Goal: Information Seeking & Learning: Learn about a topic

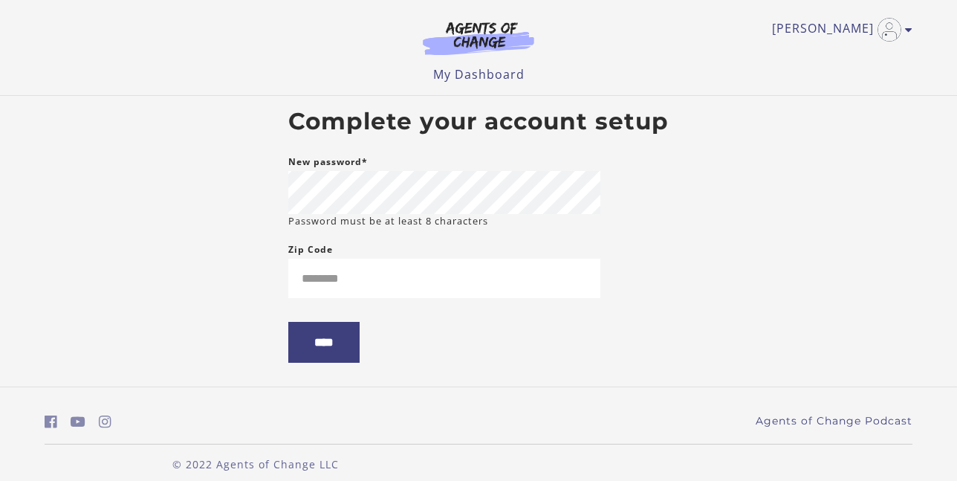
click at [288, 322] on input "****" at bounding box center [323, 342] width 71 height 41
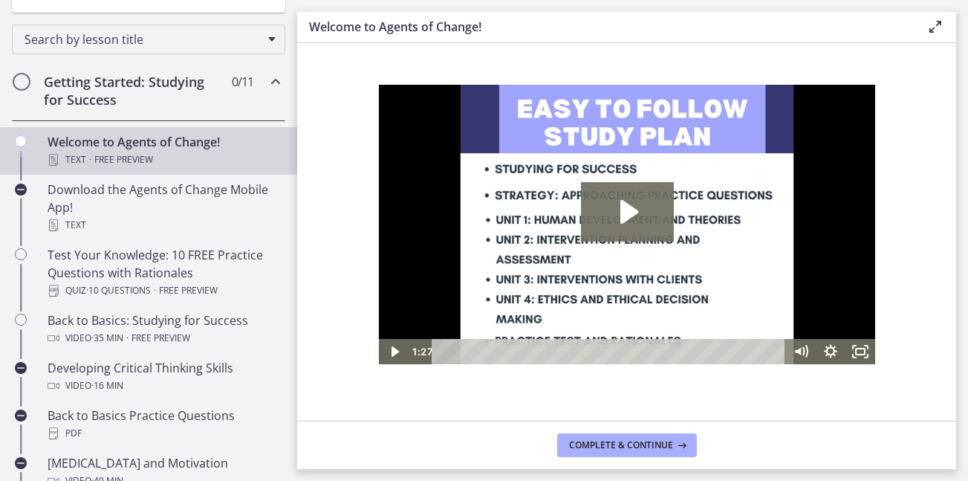
scroll to position [297, 0]
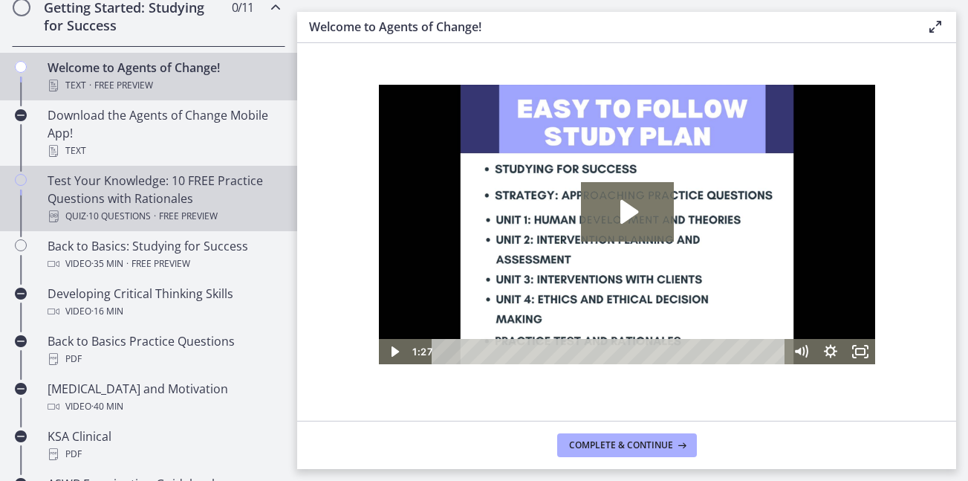
click at [209, 197] on div "Test Your Knowledge: 10 FREE Practice Questions with Rationales Quiz · 10 Quest…" at bounding box center [164, 198] width 232 height 53
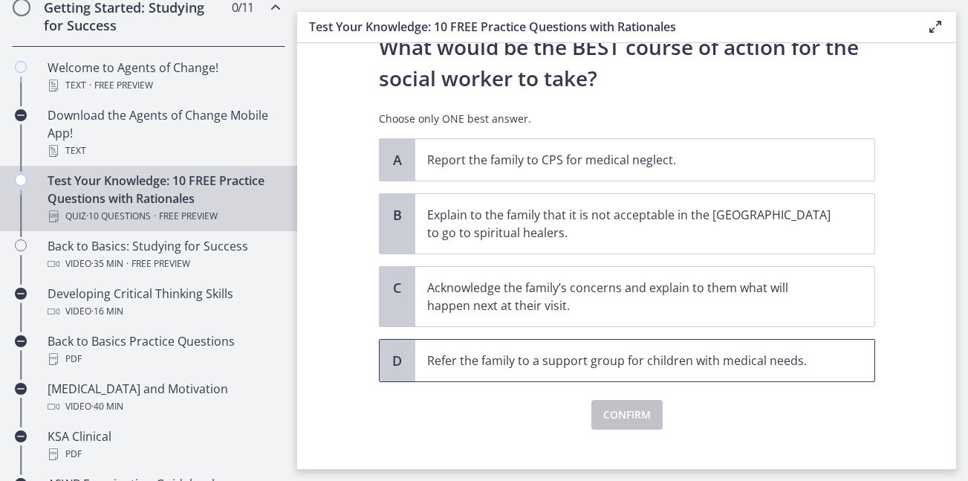
scroll to position [360, 0]
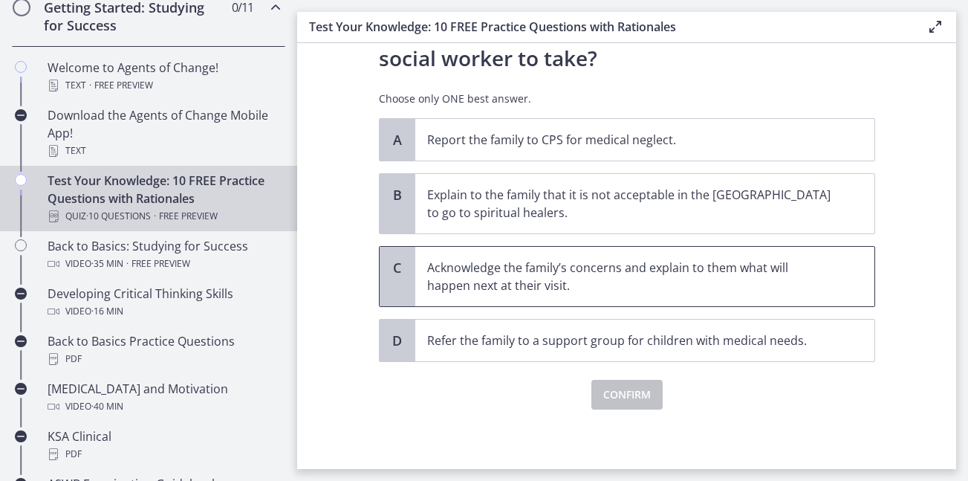
click at [484, 258] on p "Acknowledge the family’s concerns and explain to them what will happen next at …" at bounding box center [630, 276] width 406 height 36
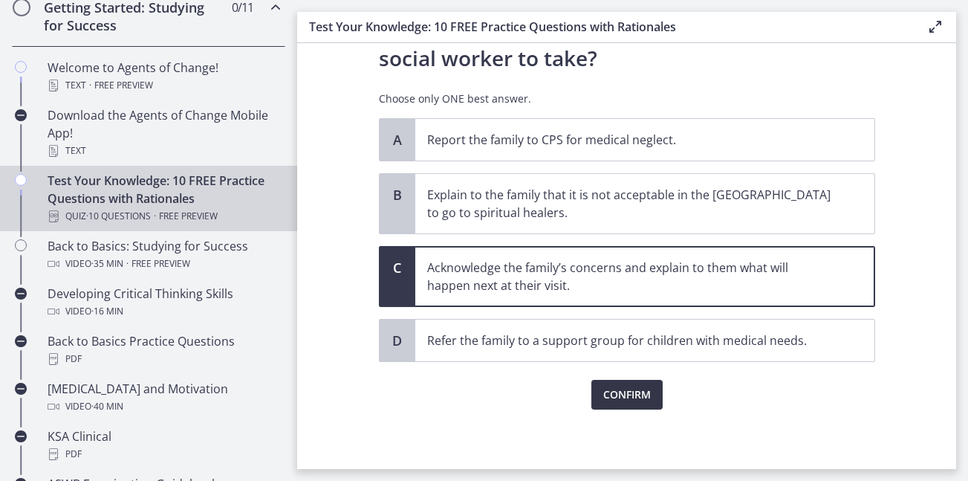
click at [627, 393] on span "Confirm" at bounding box center [627, 395] width 48 height 18
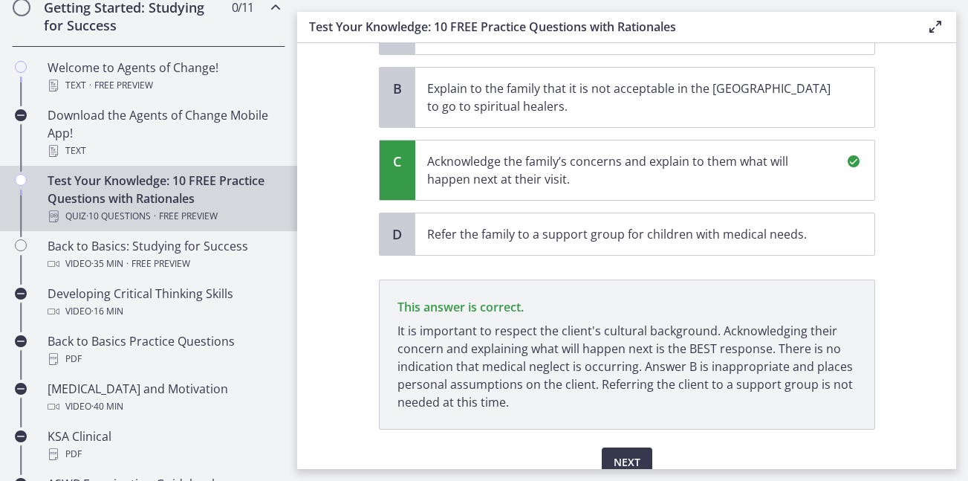
scroll to position [534, 0]
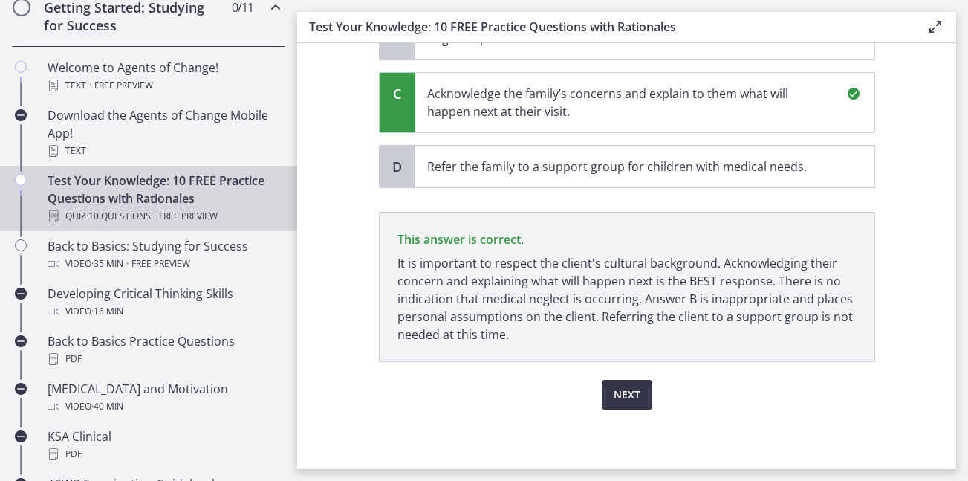
click at [624, 403] on button "Next" at bounding box center [627, 395] width 51 height 30
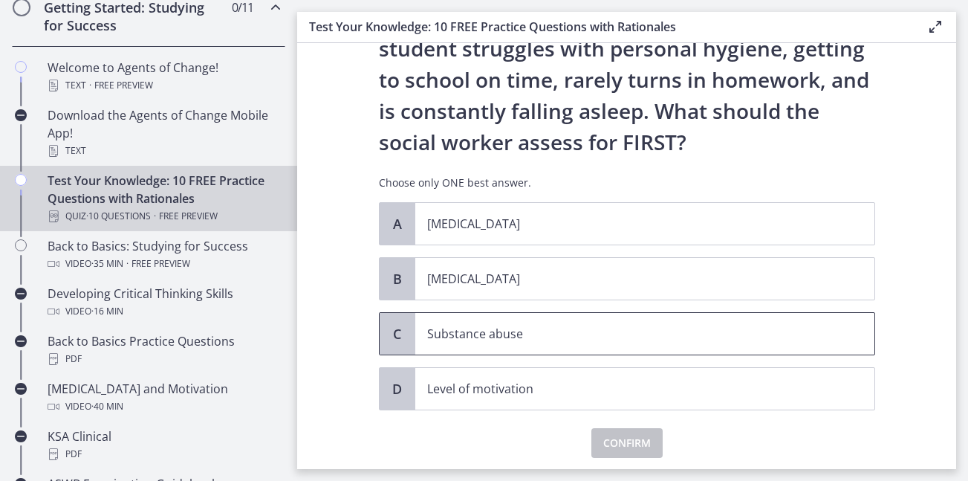
scroll to position [94, 0]
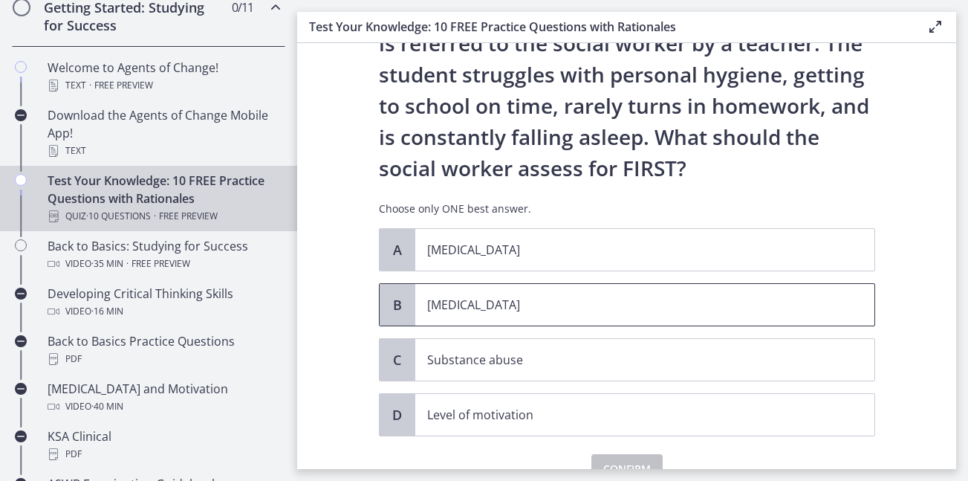
click at [481, 305] on p "Child neglect" at bounding box center [630, 305] width 406 height 18
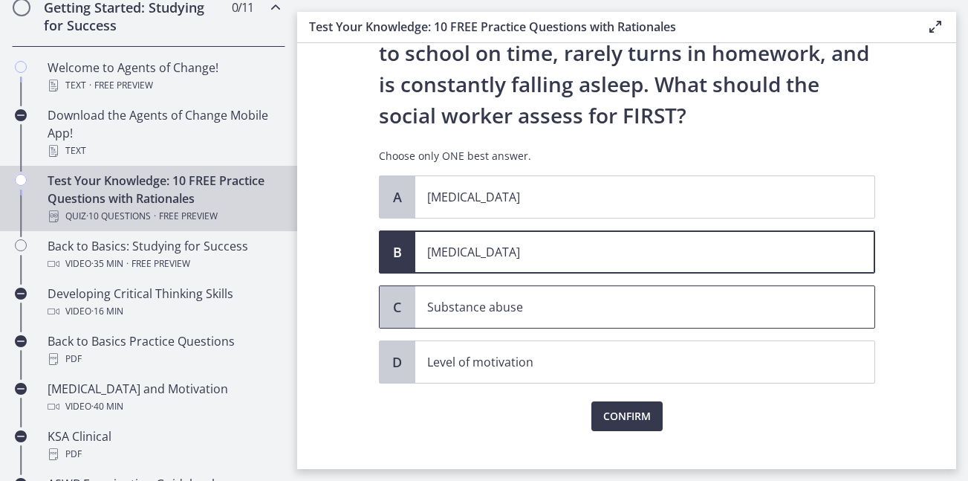
scroll to position [169, 0]
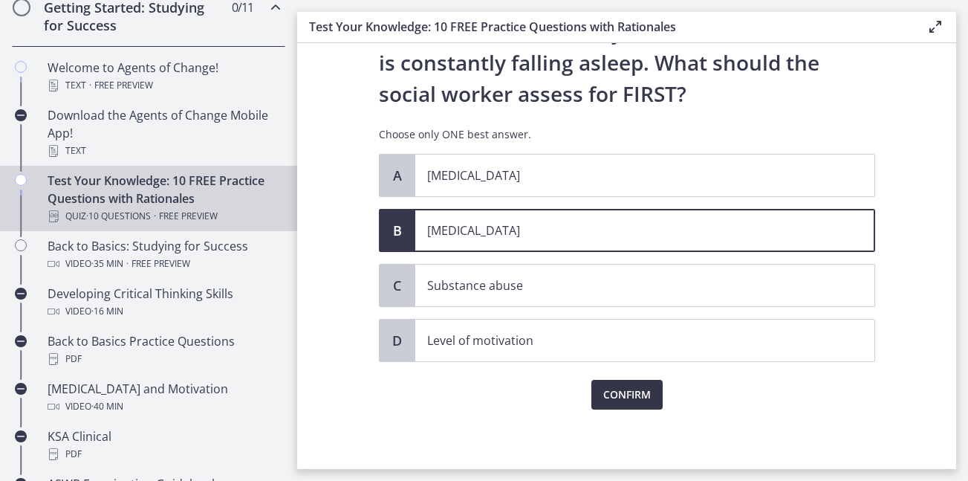
click at [615, 396] on span "Confirm" at bounding box center [627, 395] width 48 height 18
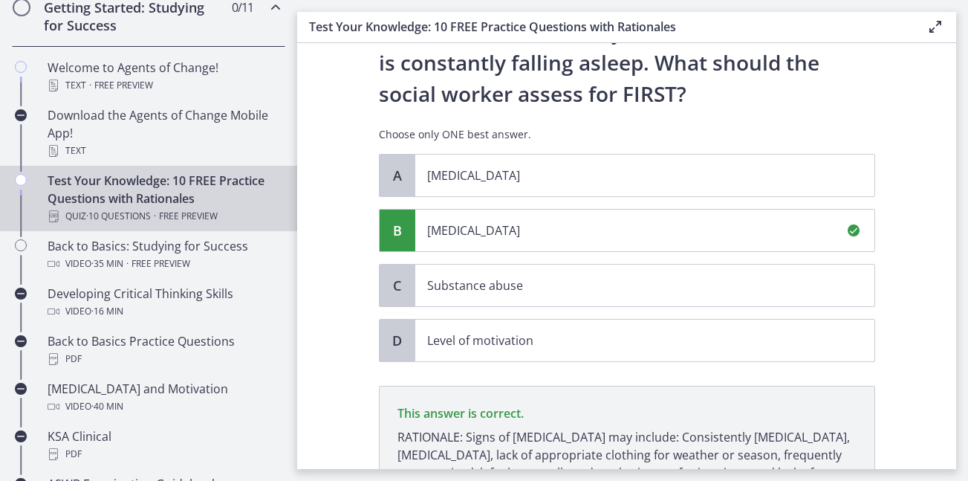
scroll to position [342, 0]
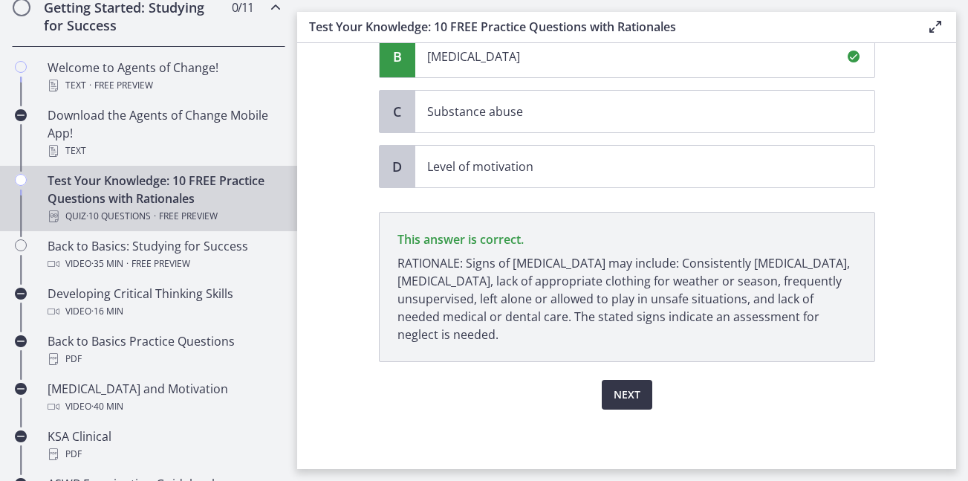
click at [614, 398] on span "Next" at bounding box center [627, 395] width 27 height 18
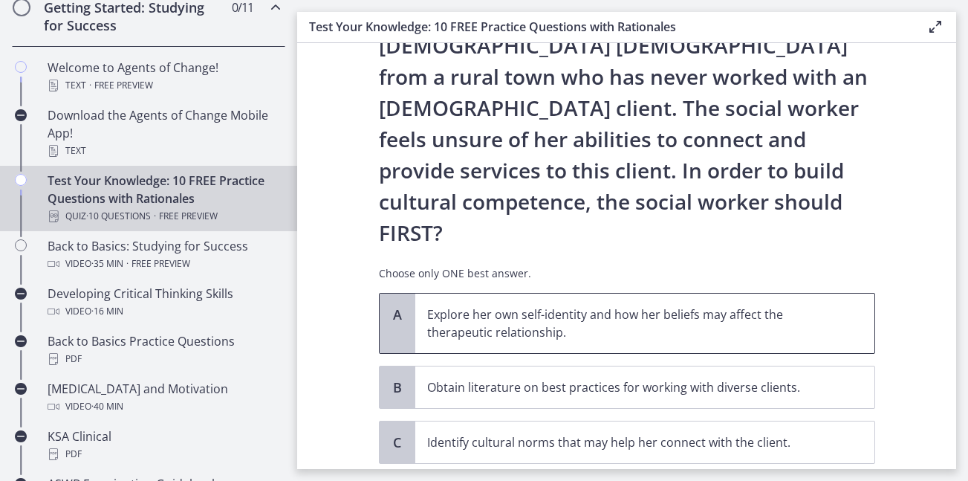
scroll to position [223, 0]
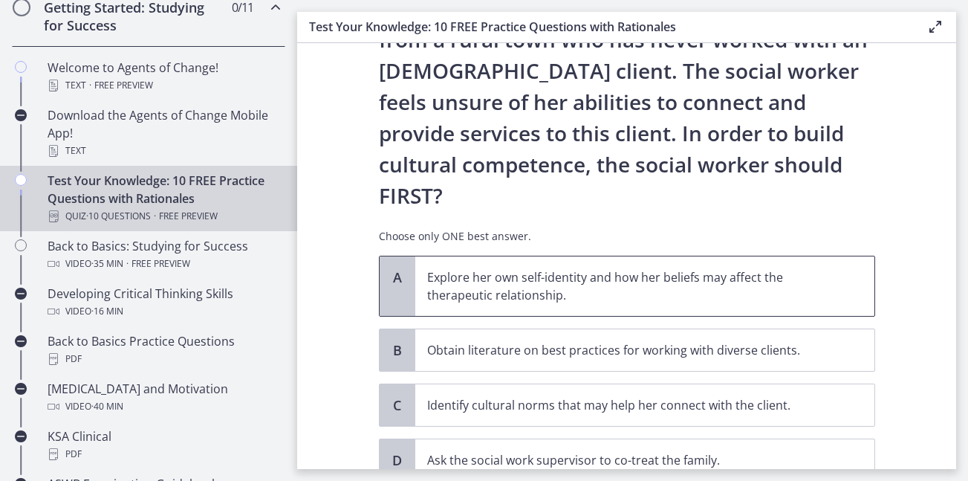
click at [466, 268] on p "Explore her own self-identity and how her beliefs may affect the therapeutic re…" at bounding box center [630, 286] width 406 height 36
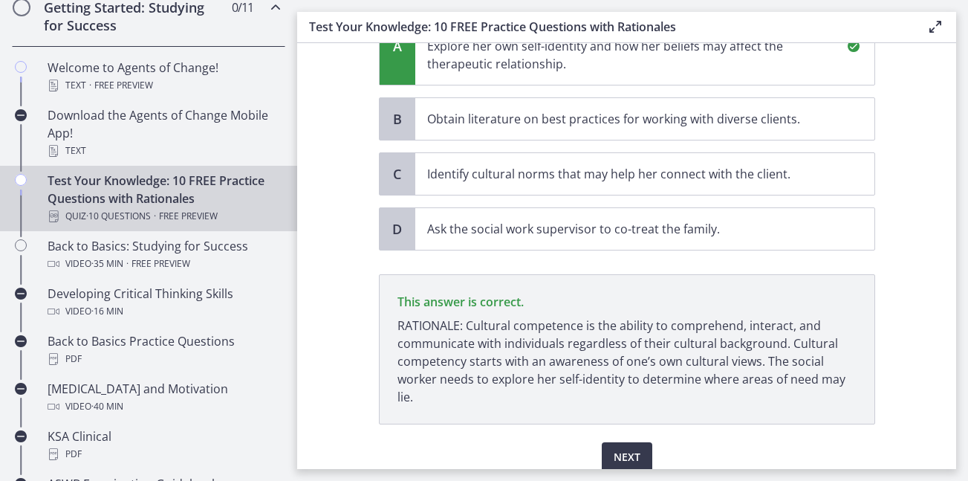
scroll to position [454, 0]
click at [602, 442] on button "Next" at bounding box center [627, 457] width 51 height 30
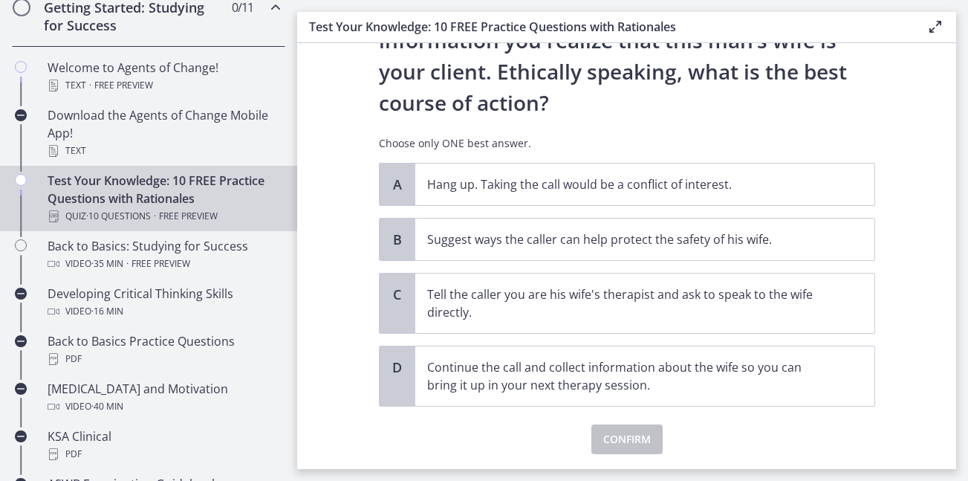
scroll to position [223, 0]
click at [483, 251] on span "Suggest ways the caller can help protect the safety of his wife." at bounding box center [644, 239] width 459 height 42
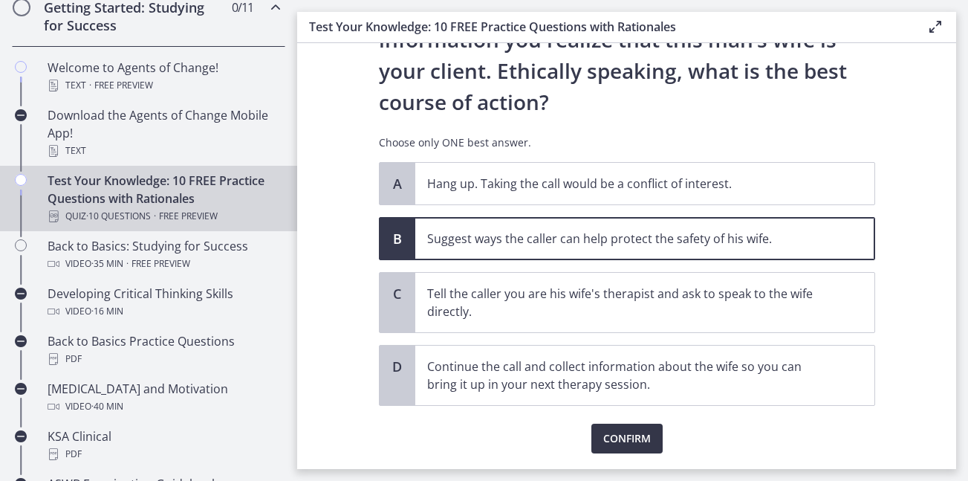
click at [612, 440] on span "Confirm" at bounding box center [627, 438] width 48 height 18
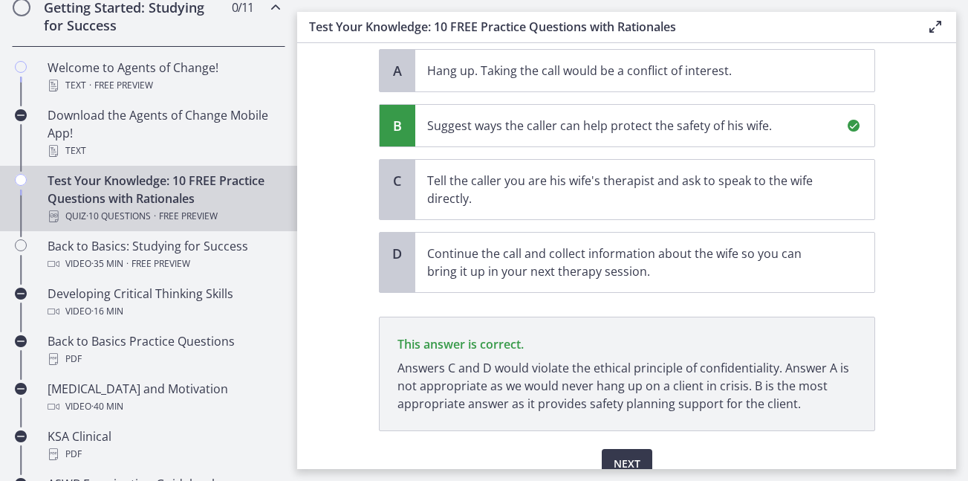
scroll to position [405, 0]
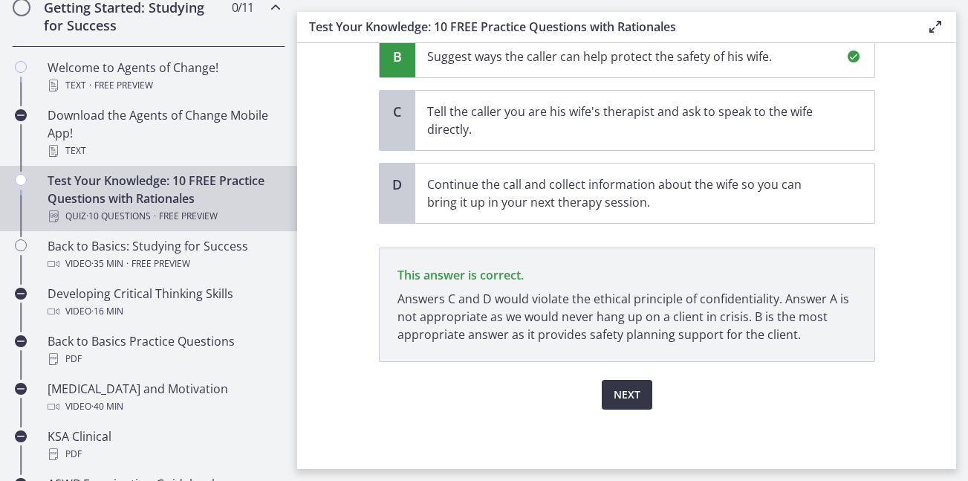
click at [614, 395] on span "Next" at bounding box center [627, 395] width 27 height 18
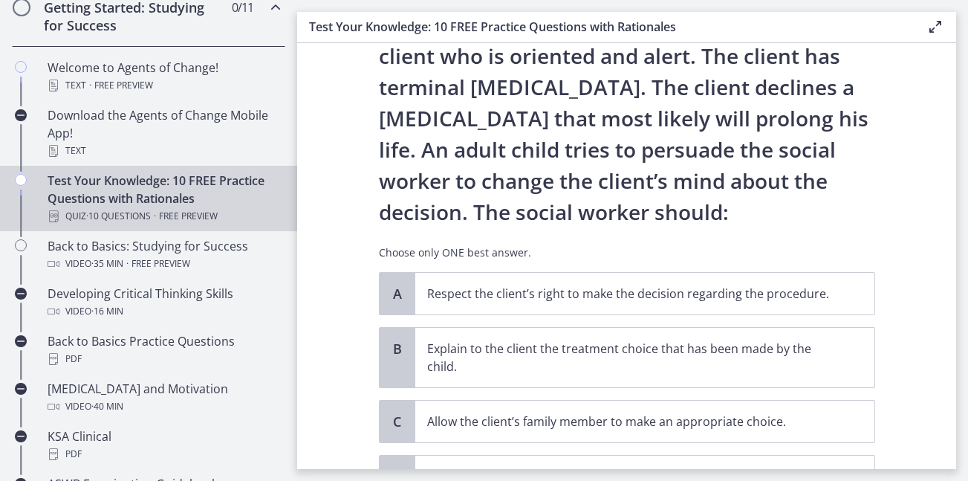
scroll to position [149, 0]
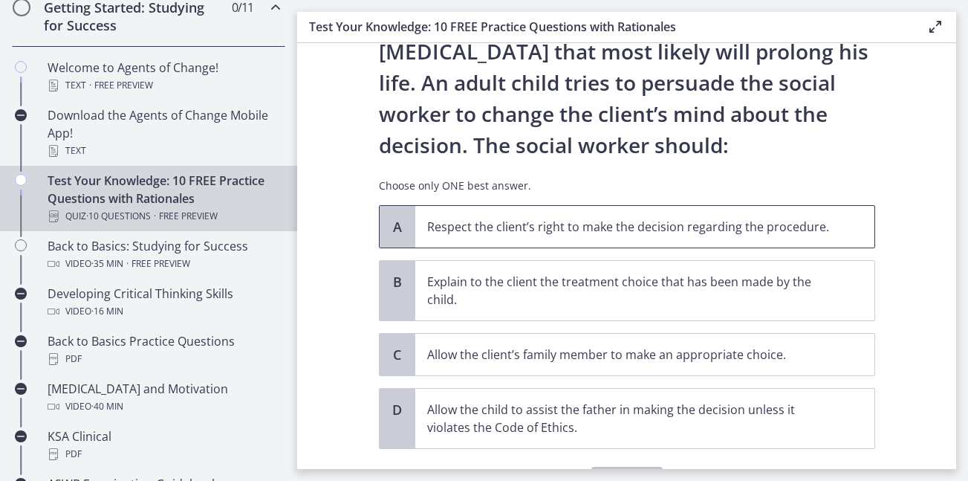
click at [483, 230] on p "Respect the client’s right to make the decision regarding the procedure." at bounding box center [630, 227] width 406 height 18
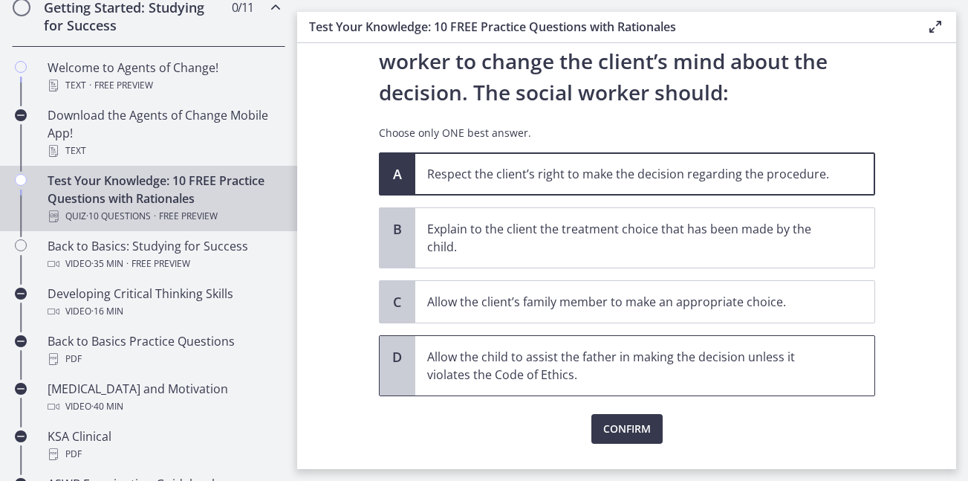
scroll to position [235, 0]
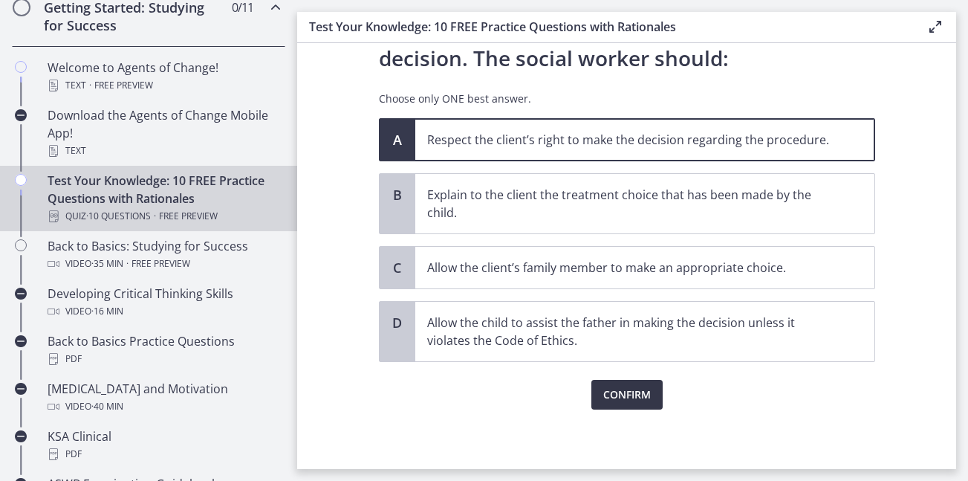
click at [593, 394] on button "Confirm" at bounding box center [626, 395] width 71 height 30
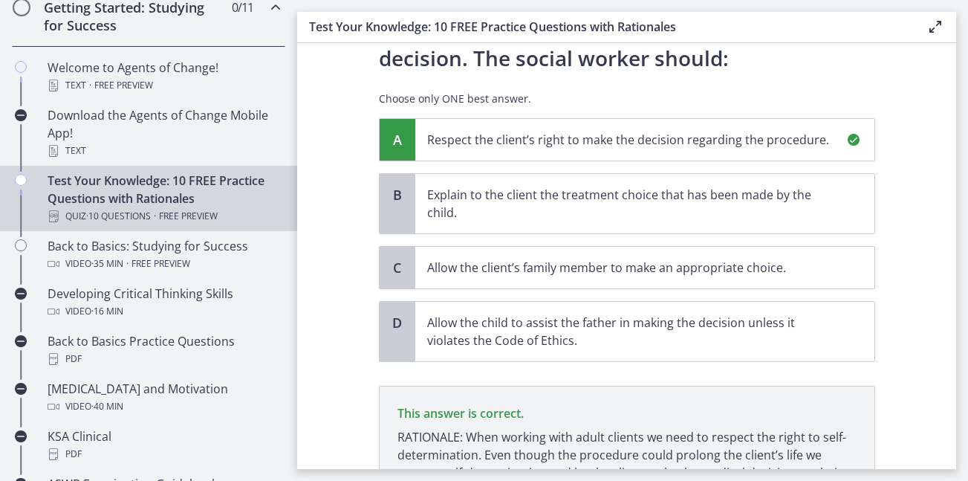
scroll to position [391, 0]
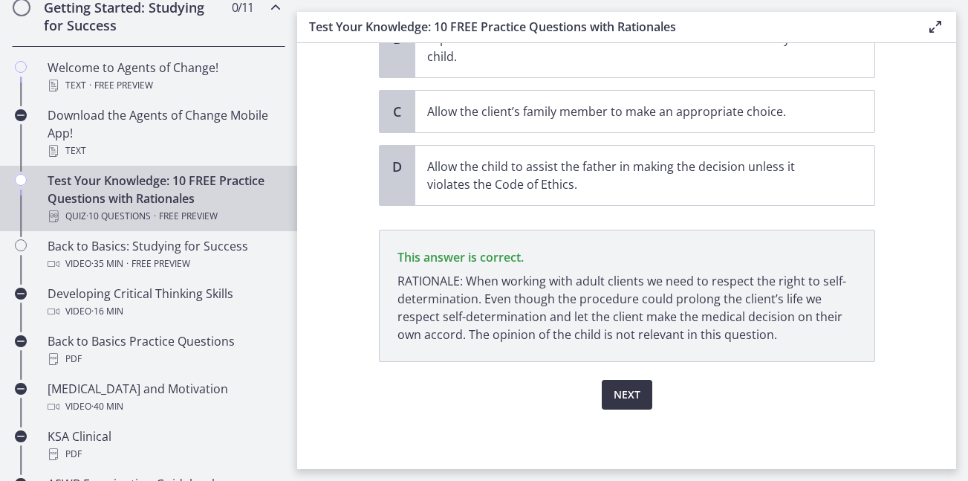
click at [607, 399] on button "Next" at bounding box center [627, 395] width 51 height 30
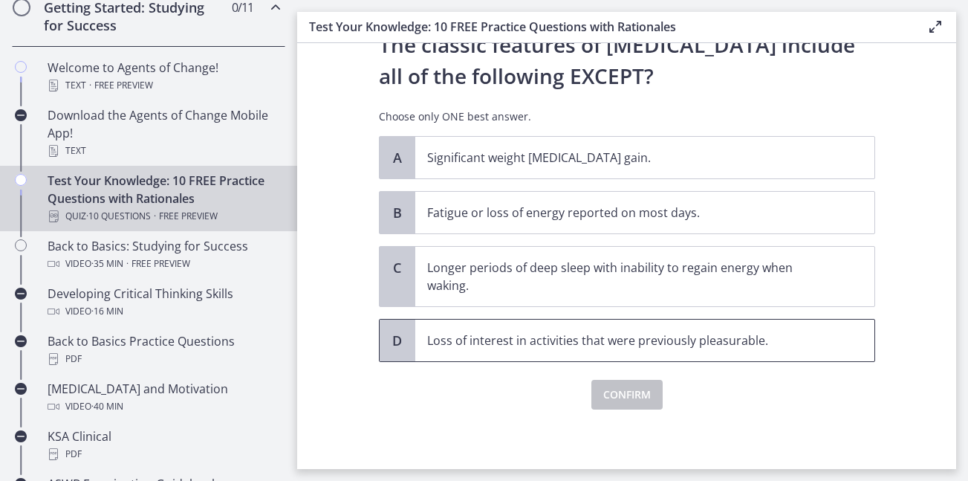
scroll to position [0, 0]
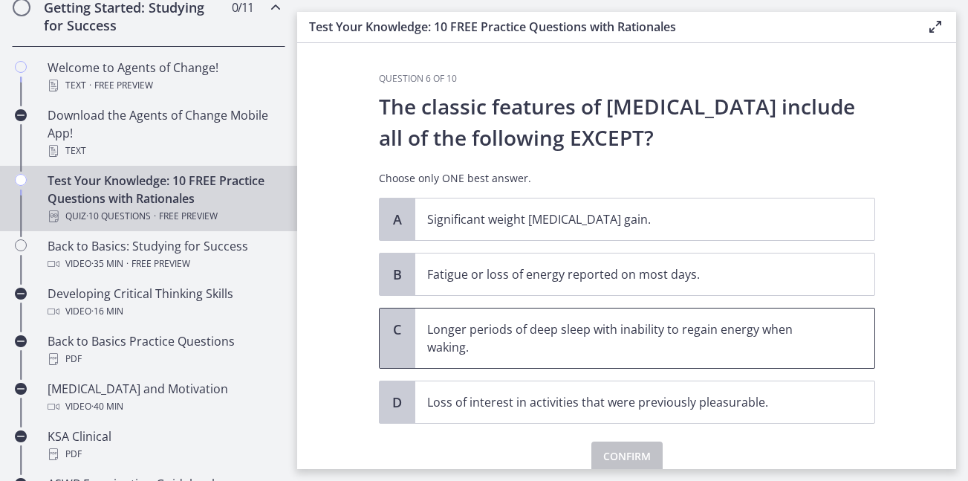
click at [500, 356] on span "Longer periods of deep sleep with inability to regain energy when waking." at bounding box center [644, 337] width 459 height 59
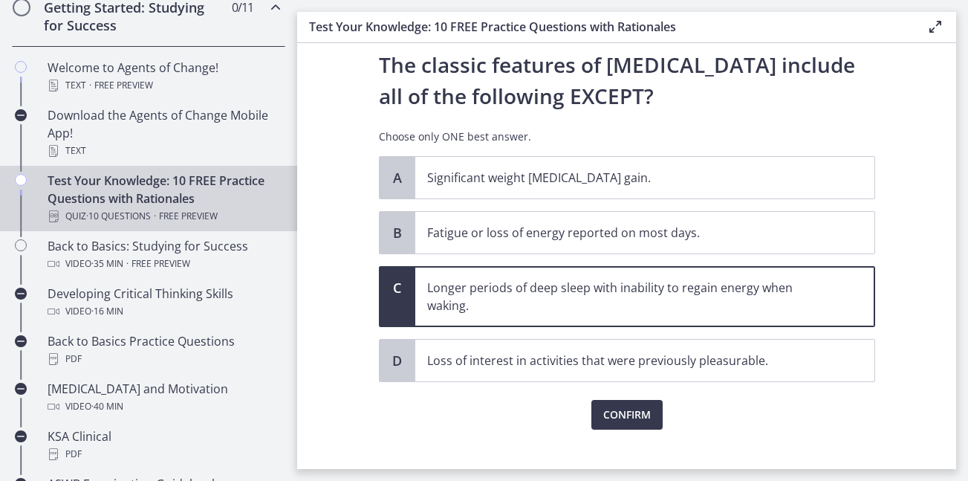
scroll to position [62, 0]
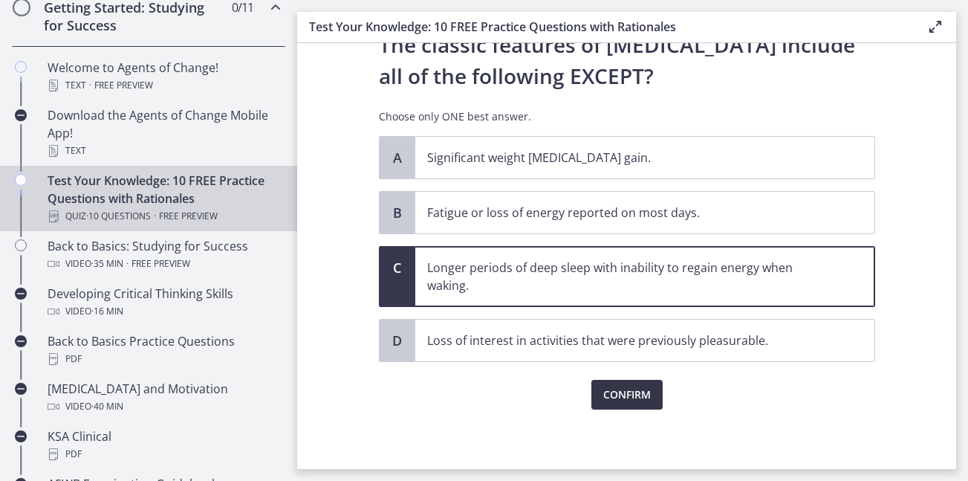
click at [628, 387] on span "Confirm" at bounding box center [627, 395] width 48 height 18
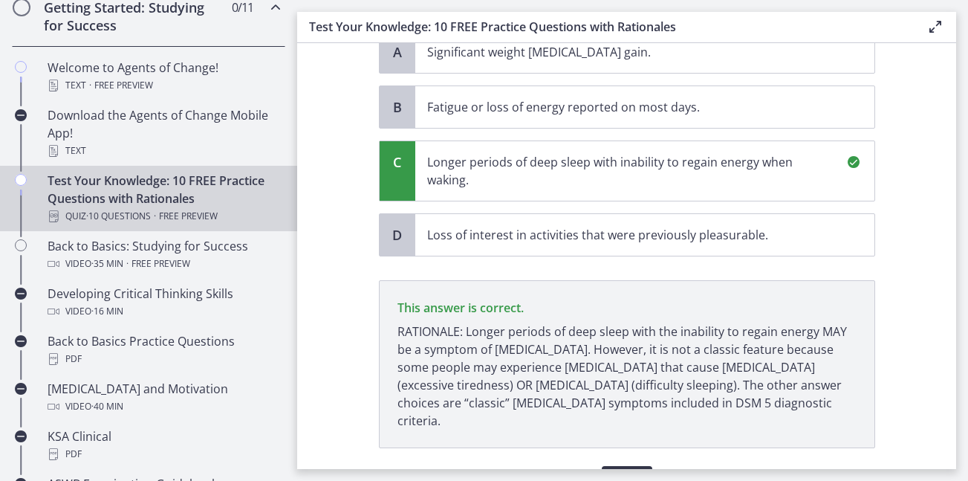
scroll to position [235, 0]
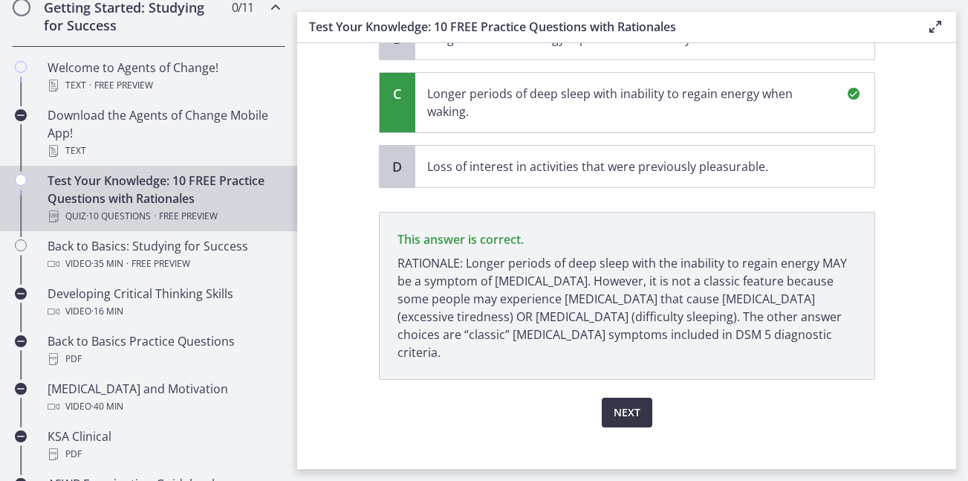
click at [623, 397] on button "Next" at bounding box center [627, 412] width 51 height 30
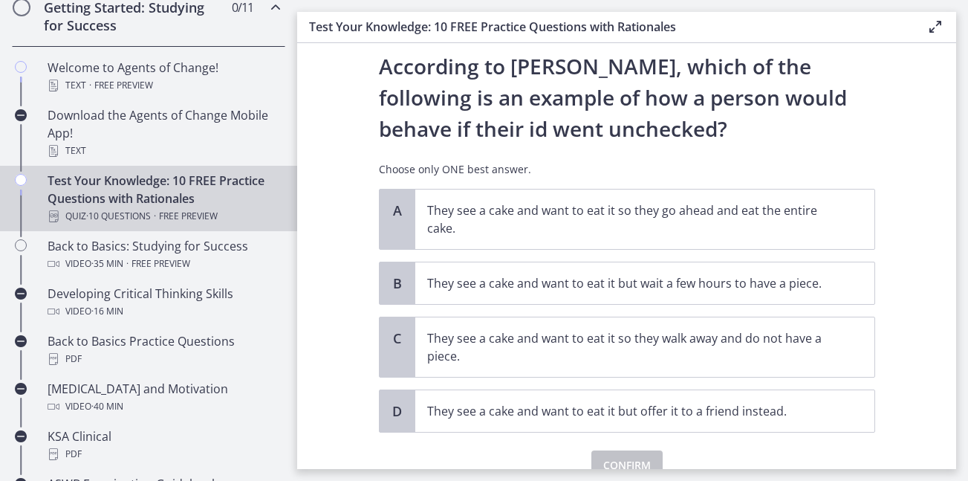
scroll to position [74, 0]
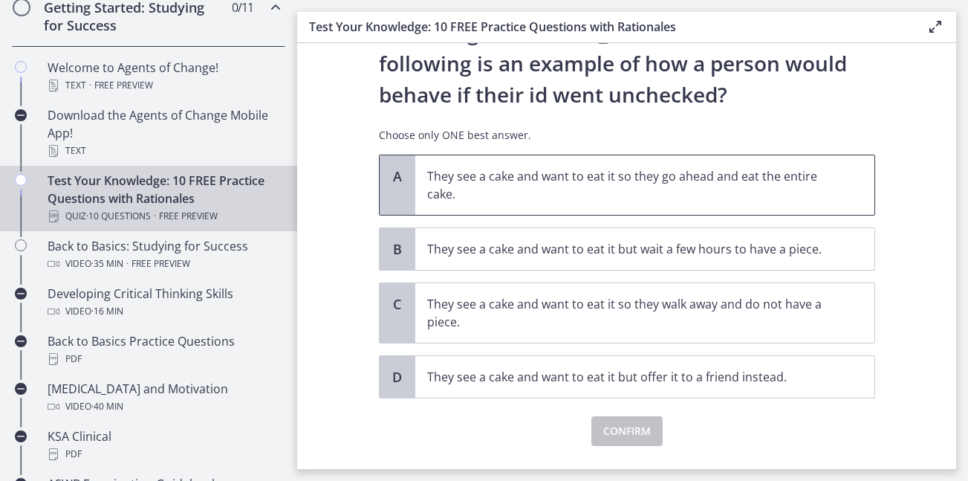
click at [493, 168] on p "They see a cake and want to eat it so they go ahead and eat the entire cake." at bounding box center [630, 185] width 406 height 36
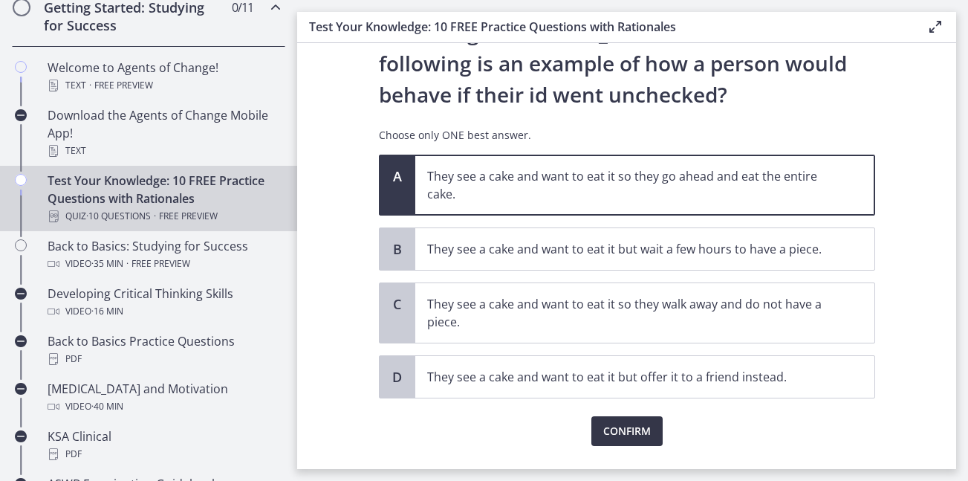
click at [625, 429] on span "Confirm" at bounding box center [627, 431] width 48 height 18
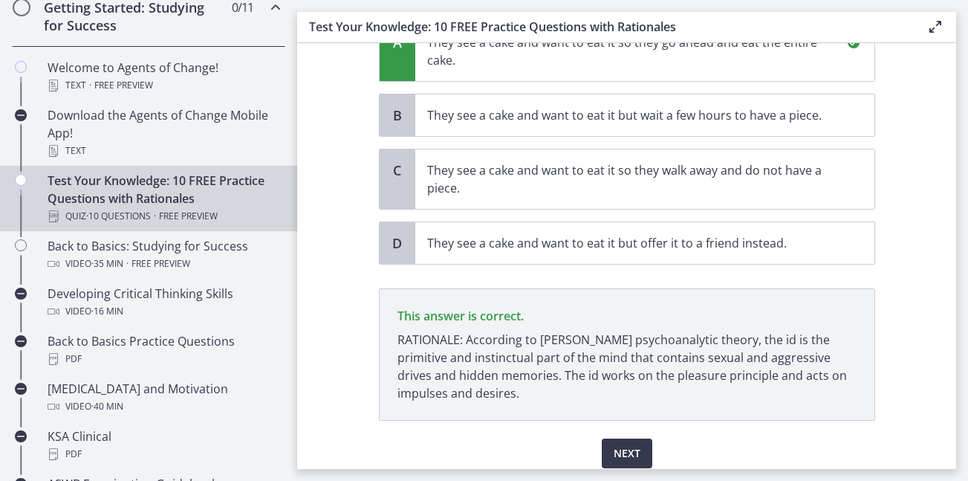
scroll to position [267, 0]
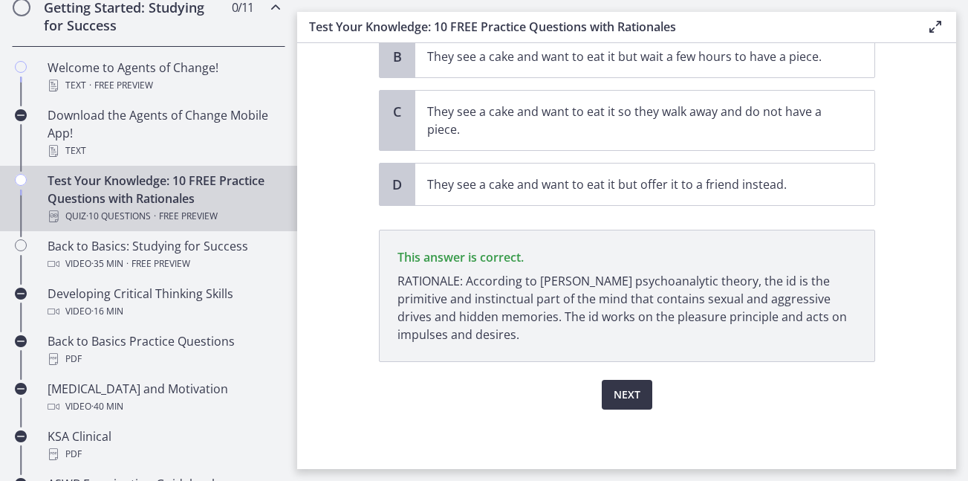
click at [637, 406] on button "Next" at bounding box center [627, 395] width 51 height 30
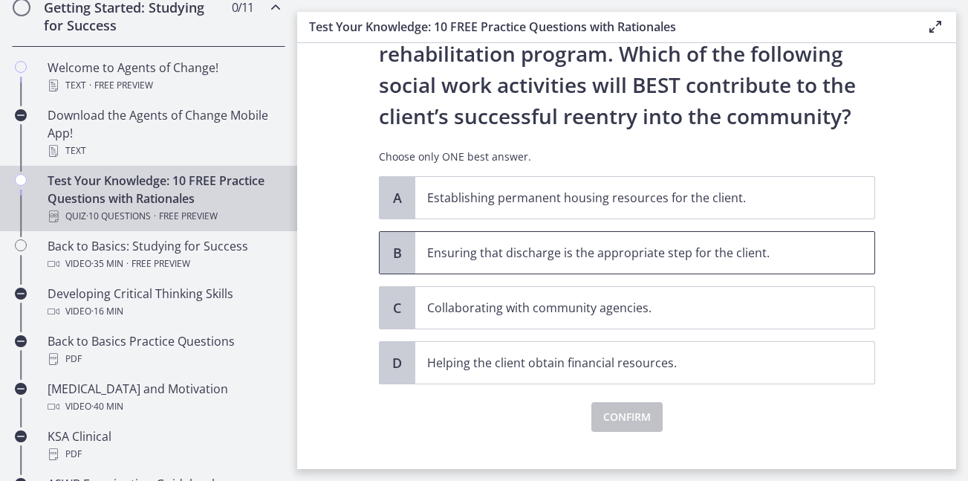
scroll to position [137, 0]
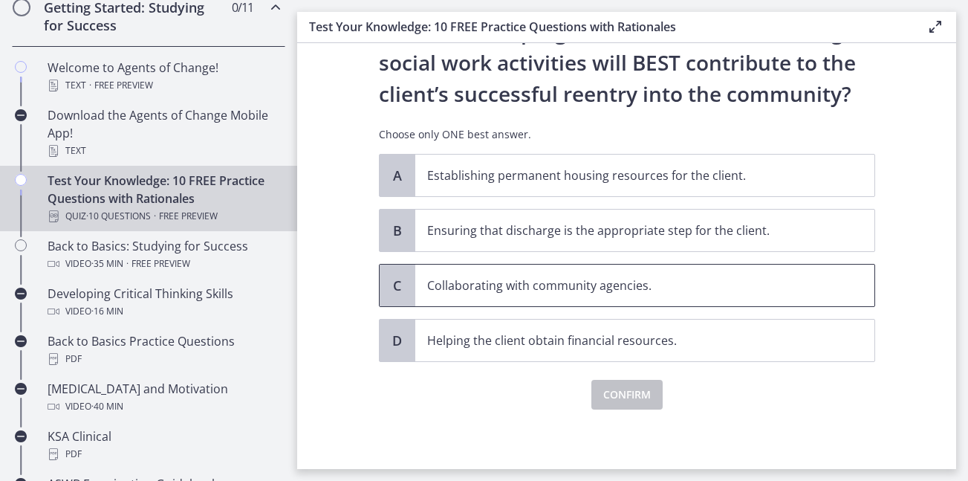
click at [521, 293] on p "Collaborating with community agencies." at bounding box center [630, 285] width 406 height 18
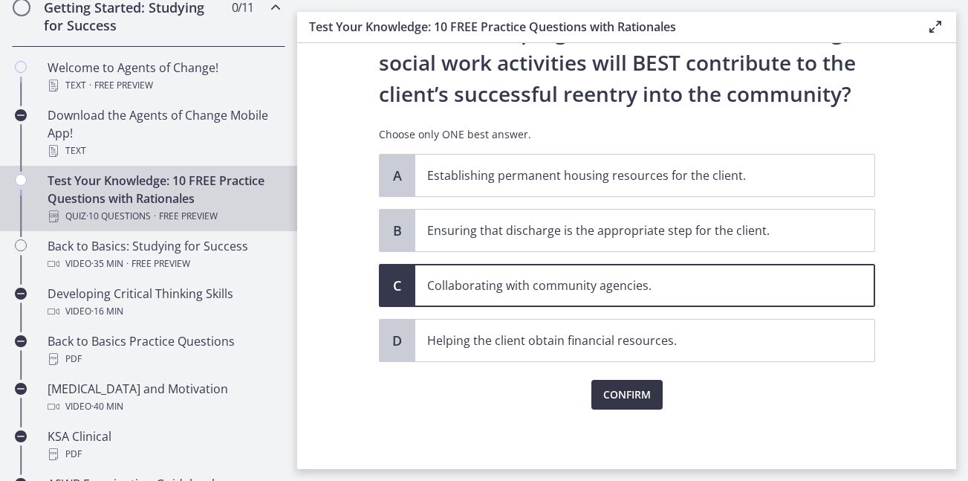
click at [651, 403] on button "Confirm" at bounding box center [626, 395] width 71 height 30
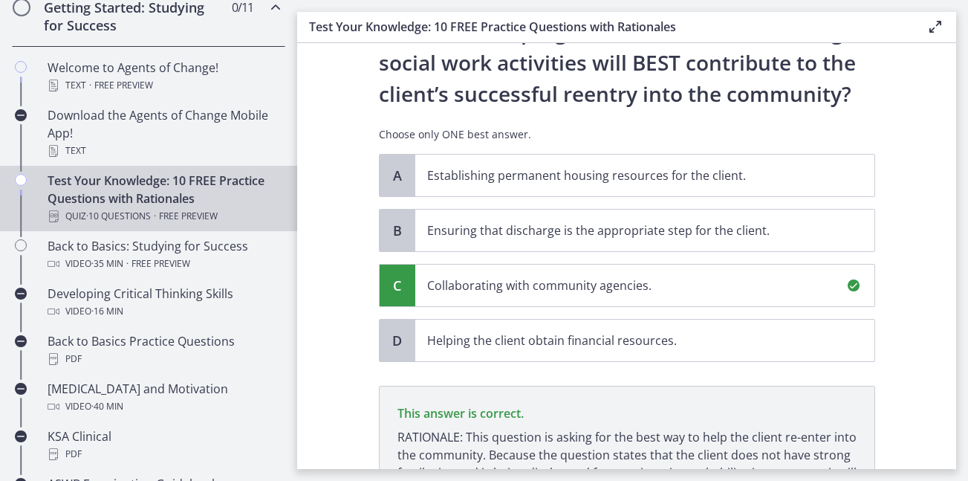
scroll to position [311, 0]
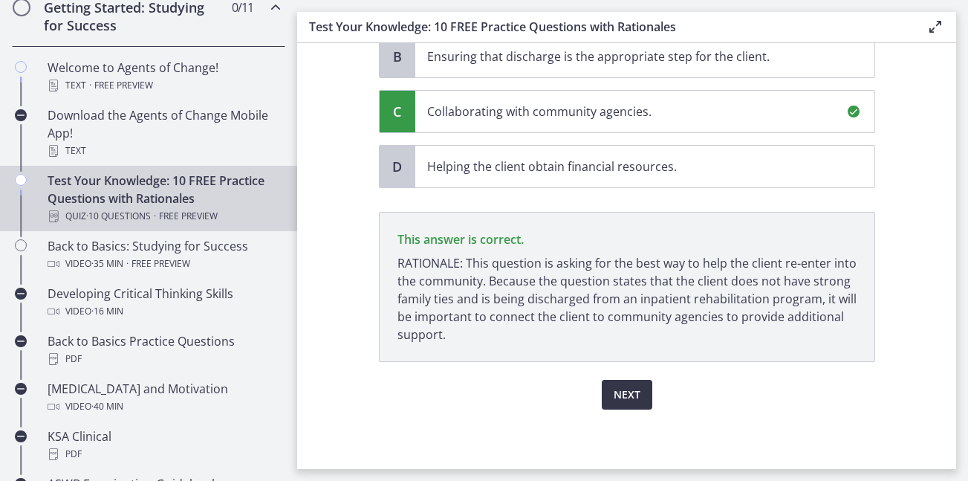
click at [617, 389] on span "Next" at bounding box center [627, 395] width 27 height 18
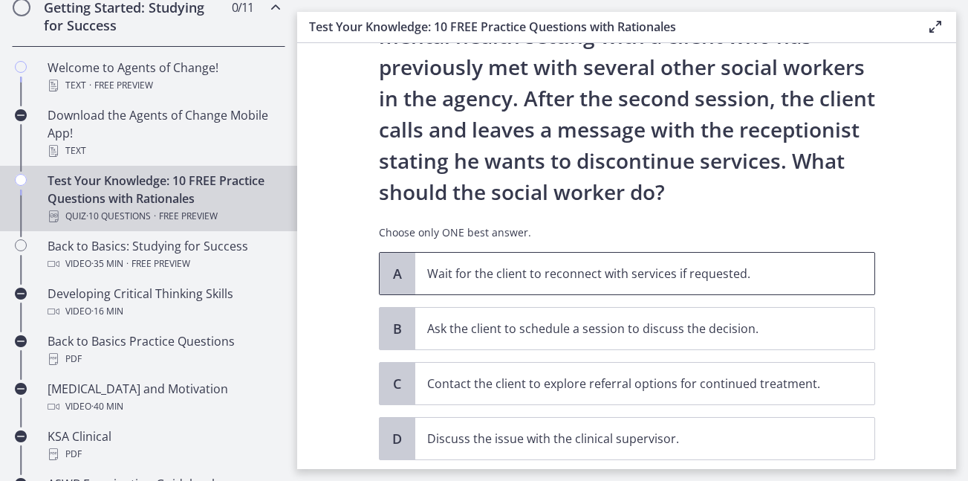
scroll to position [149, 0]
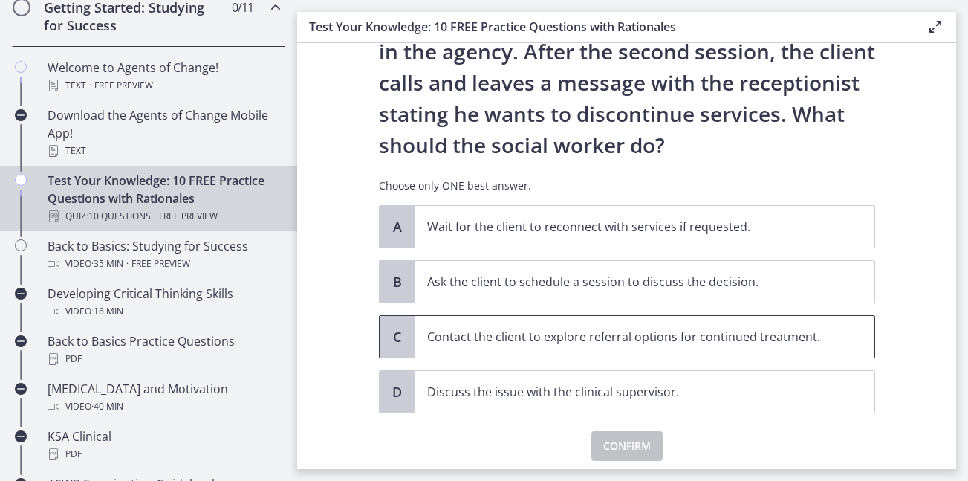
click at [577, 339] on p "Contact the client to explore referral options for continued treatment." at bounding box center [630, 337] width 406 height 18
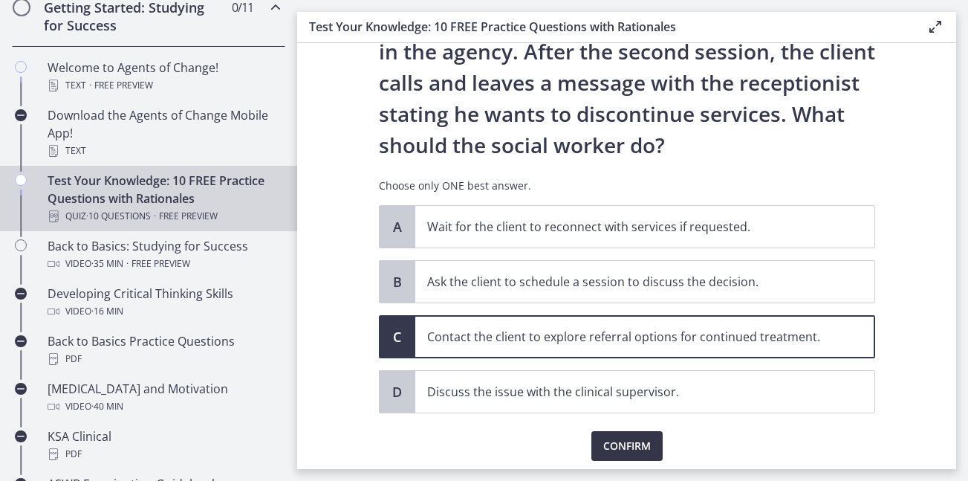
click at [607, 449] on span "Confirm" at bounding box center [627, 446] width 48 height 18
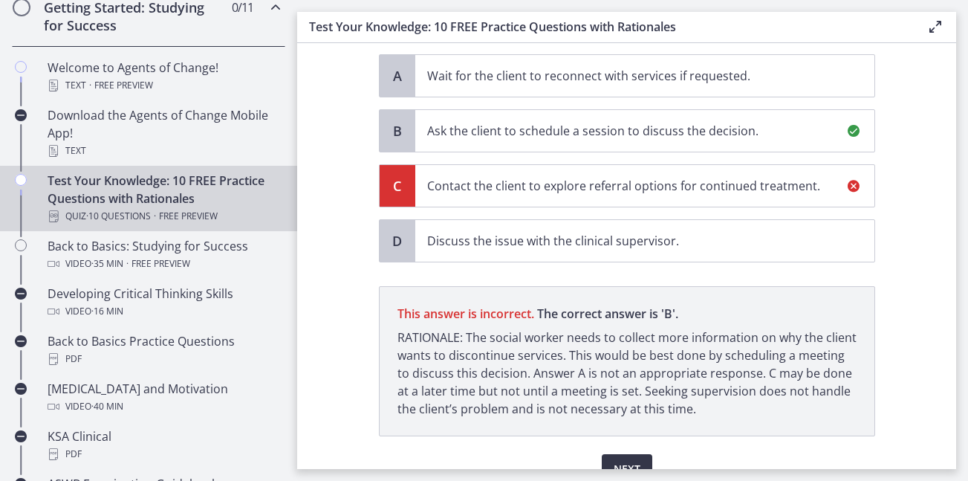
scroll to position [374, 0]
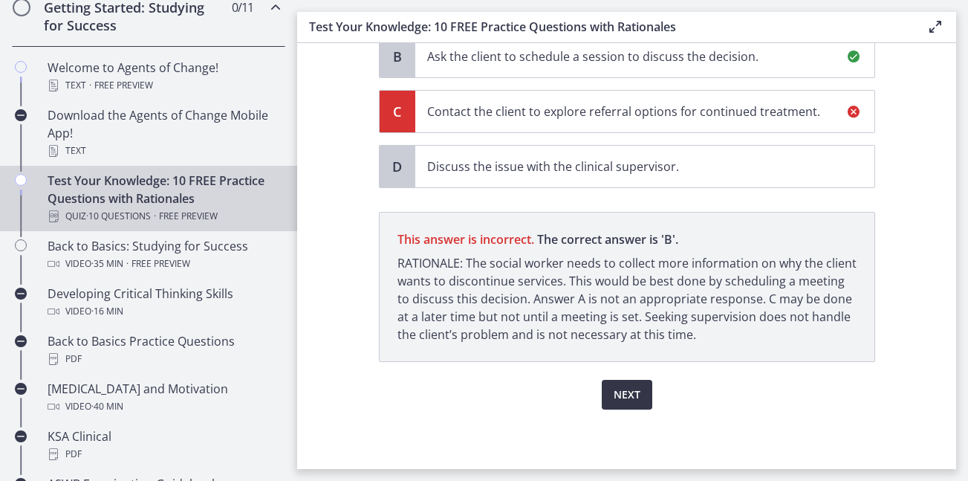
click at [640, 406] on button "Next" at bounding box center [627, 395] width 51 height 30
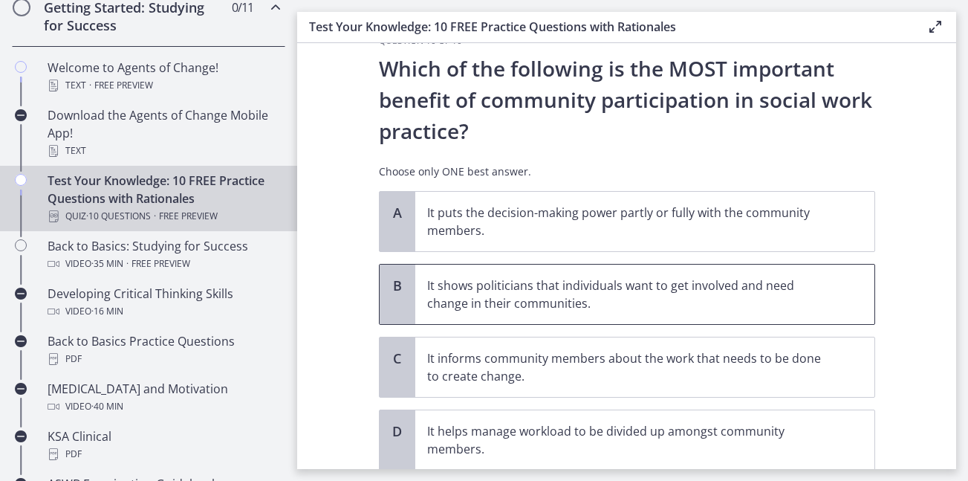
scroll to position [74, 0]
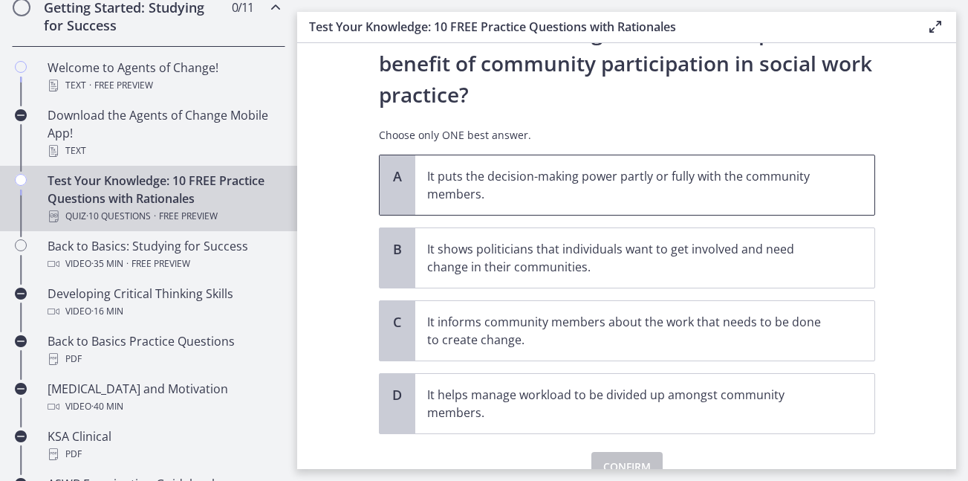
click at [714, 192] on p "It puts the decision-making power partly or fully with the community members." at bounding box center [630, 185] width 406 height 36
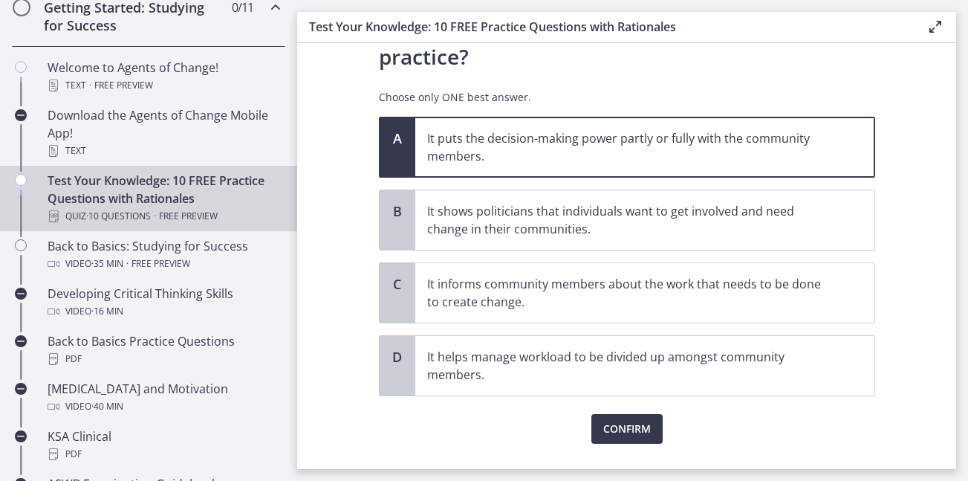
scroll to position [146, 0]
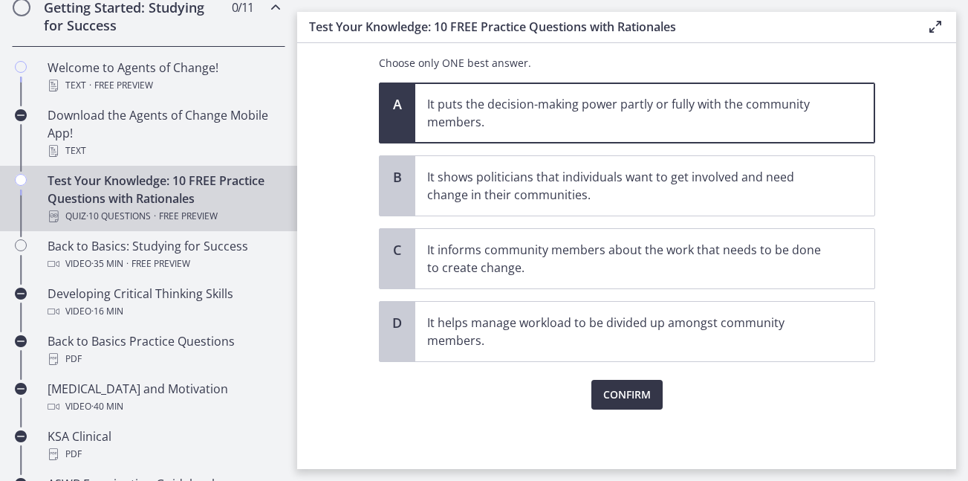
click at [625, 387] on span "Confirm" at bounding box center [627, 395] width 48 height 18
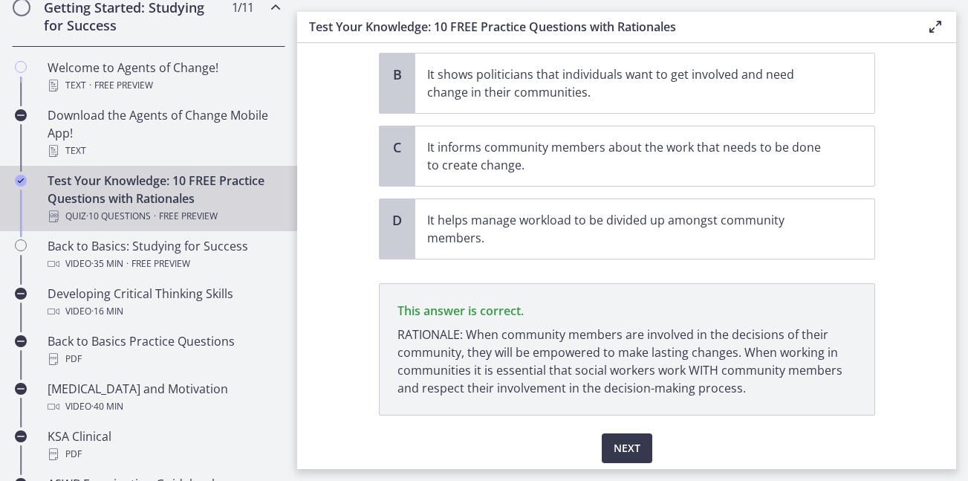
scroll to position [302, 0]
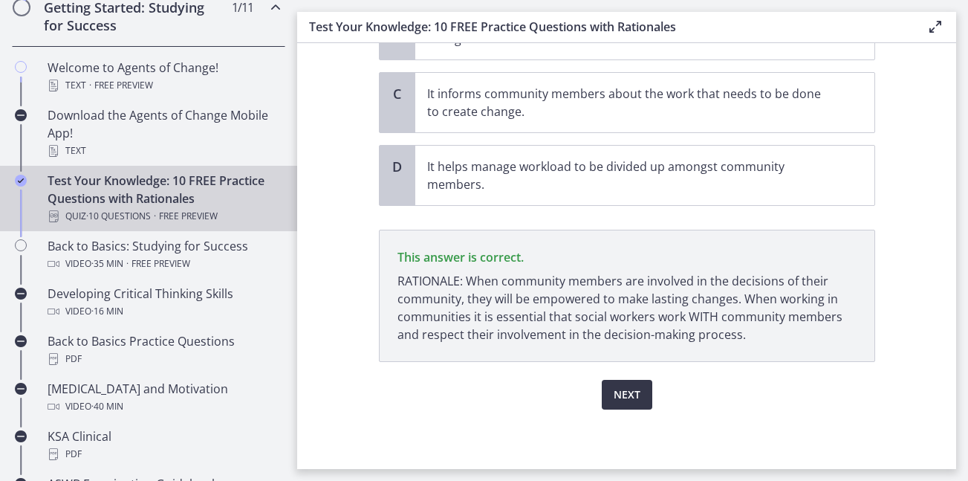
click at [617, 404] on button "Next" at bounding box center [627, 395] width 51 height 30
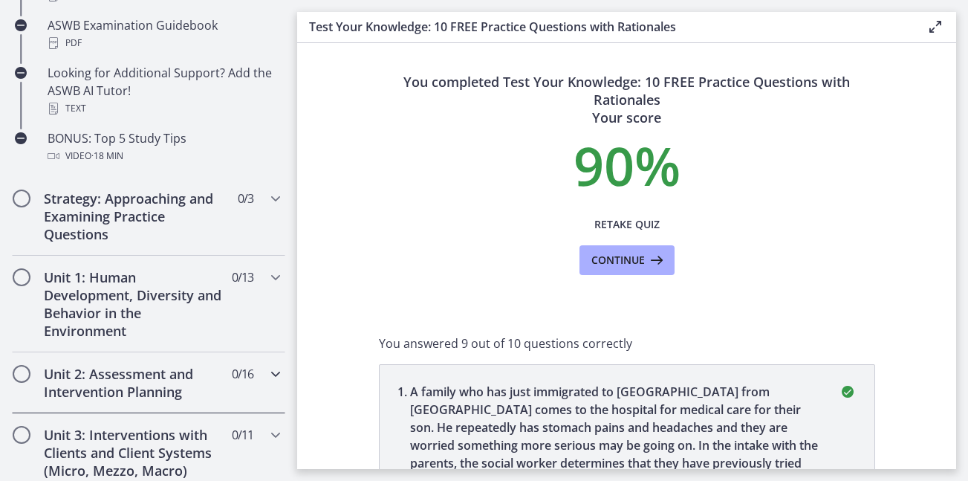
scroll to position [817, 0]
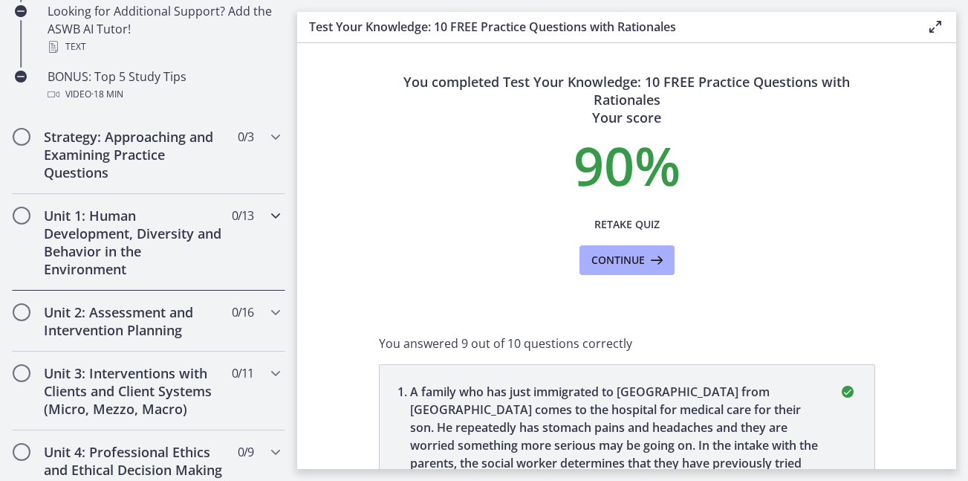
click at [127, 247] on h2 "Unit 1: Human Development, Diversity and Behavior in the Environment" at bounding box center [134, 241] width 181 height 71
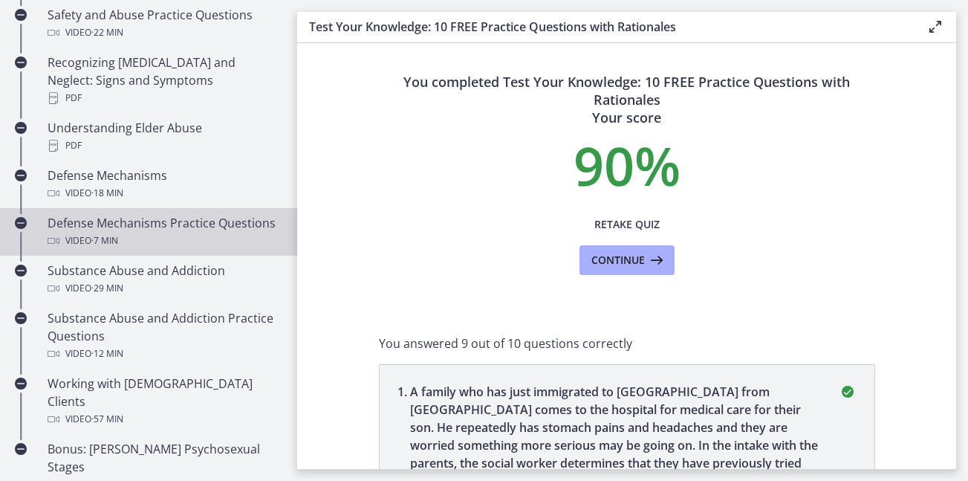
scroll to position [743, 0]
